Goal: Browse casually: Explore the website without a specific task or goal

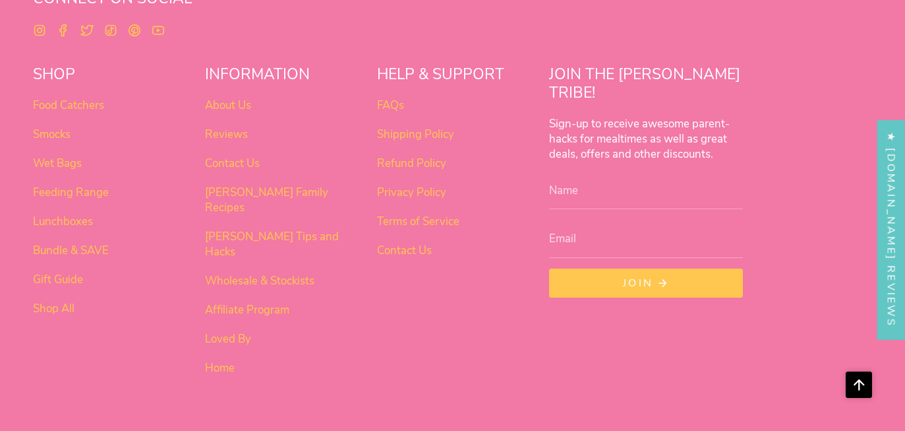
scroll to position [829, 0]
